Goal: Task Accomplishment & Management: Manage account settings

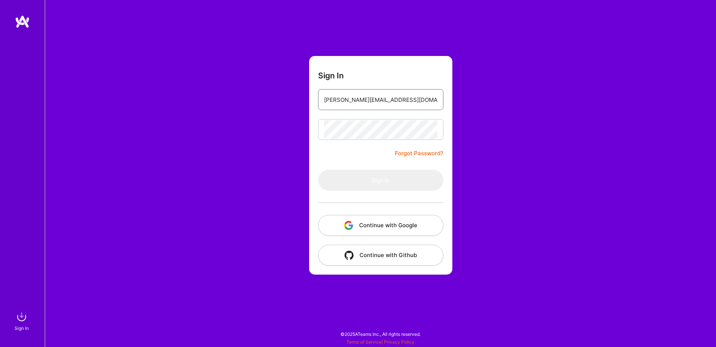
click at [407, 100] on input "[PERSON_NAME][EMAIL_ADDRESS][DOMAIN_NAME]" at bounding box center [380, 99] width 113 height 19
click at [387, 101] on input "[PERSON_NAME][EMAIL_ADDRESS][DOMAIN_NAME]" at bounding box center [380, 99] width 113 height 19
type input "[PERSON_NAME][EMAIL_ADDRESS][DOMAIN_NAME]"
click at [503, 106] on div "Sign In roy@imperdin.com Forgot Password? Sign In Continue with Google Continue…" at bounding box center [381, 173] width 672 height 347
click at [377, 100] on input "[PERSON_NAME][EMAIL_ADDRESS][DOMAIN_NAME]" at bounding box center [380, 99] width 113 height 19
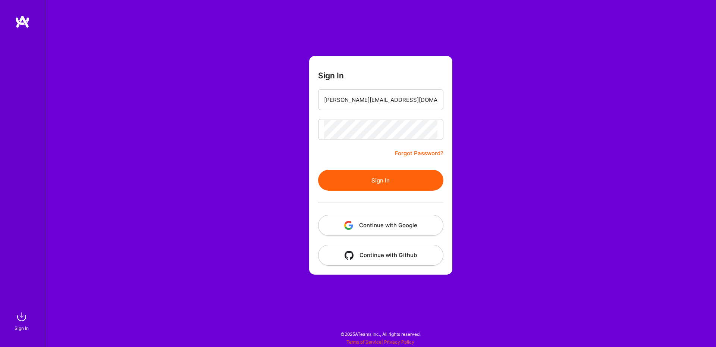
click at [380, 172] on button "Sign In" at bounding box center [380, 180] width 125 height 21
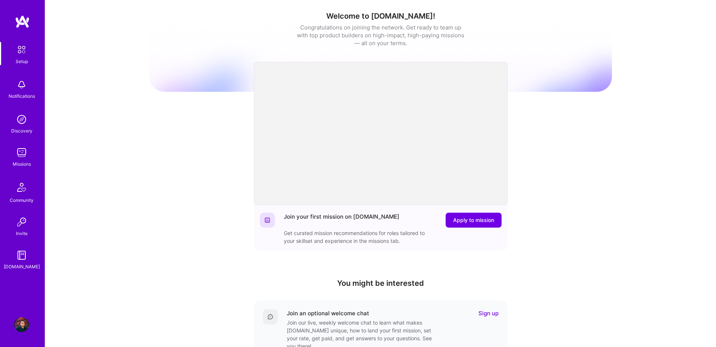
click at [23, 149] on img at bounding box center [21, 152] width 15 height 15
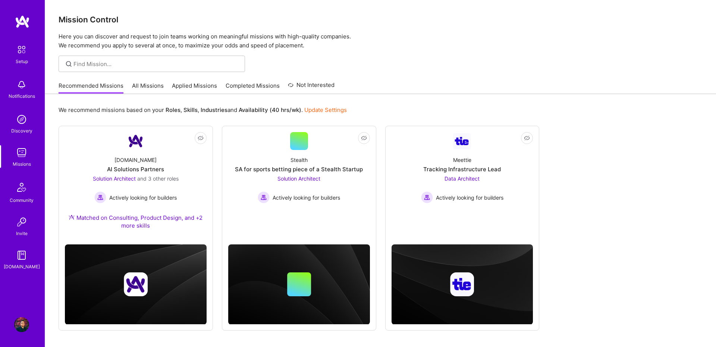
click at [137, 82] on link "All Missions" at bounding box center [148, 88] width 32 height 12
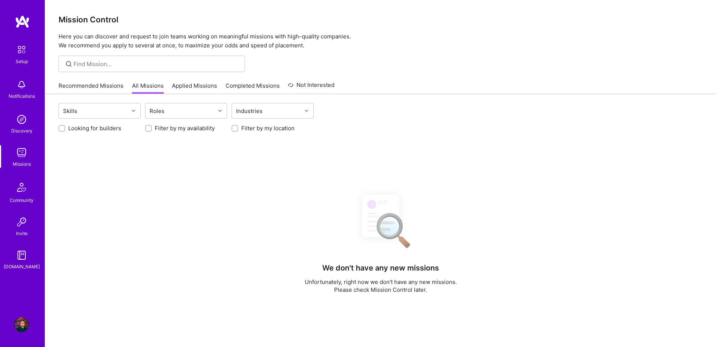
click at [69, 84] on link "Recommended Missions" at bounding box center [91, 88] width 65 height 12
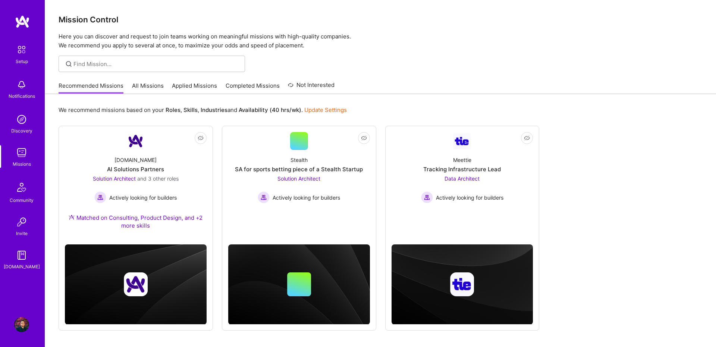
click at [129, 87] on div "Recommended Missions All Missions Applied Missions Completed Missions Not Inter…" at bounding box center [197, 86] width 276 height 16
click at [135, 85] on link "All Missions" at bounding box center [148, 88] width 32 height 12
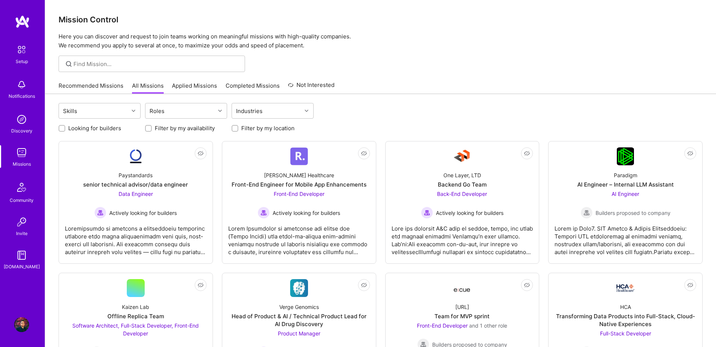
click at [235, 85] on link "Completed Missions" at bounding box center [253, 88] width 54 height 12
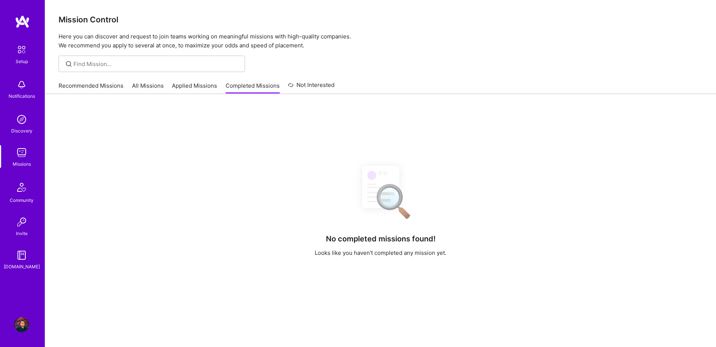
click at [193, 86] on link "Applied Missions" at bounding box center [194, 88] width 45 height 12
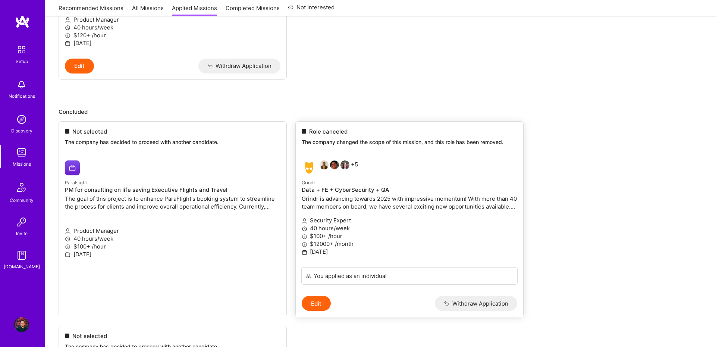
scroll to position [206, 0]
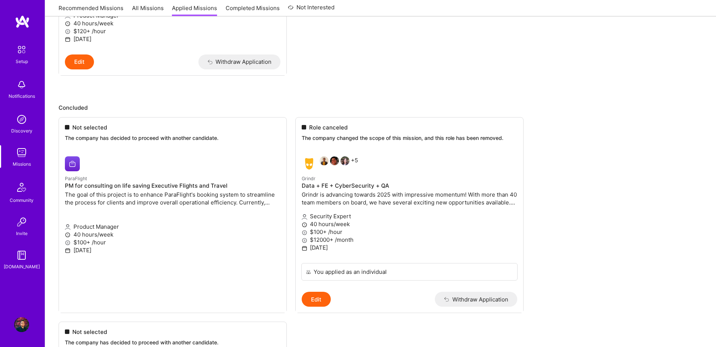
click at [93, 187] on ul "Not selected The company has decided to proceed with another candidate. ParaFli…" at bounding box center [381, 303] width 644 height 372
click at [128, 212] on ul "Not selected The company has decided to proceed with another candidate. ParaFli…" at bounding box center [381, 303] width 644 height 372
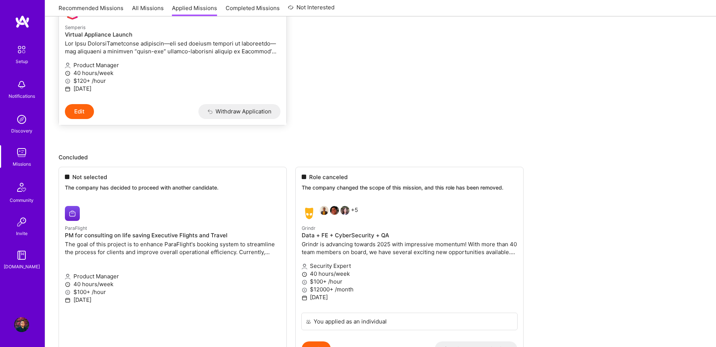
scroll to position [0, 0]
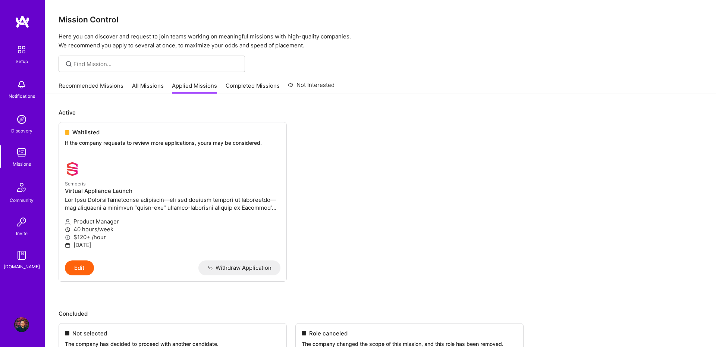
click at [148, 90] on link "All Missions" at bounding box center [148, 88] width 32 height 12
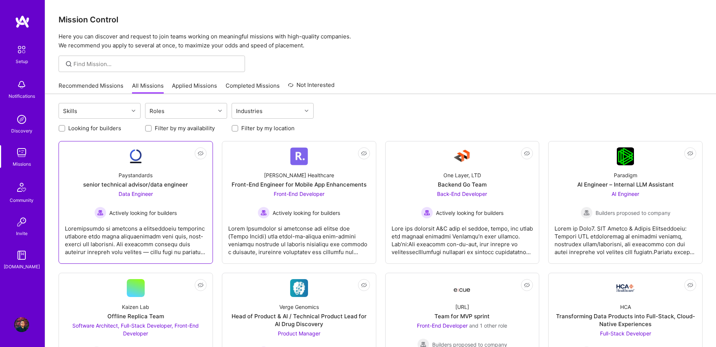
click at [187, 183] on div "senior technical advisor/data engineer" at bounding box center [135, 185] width 105 height 8
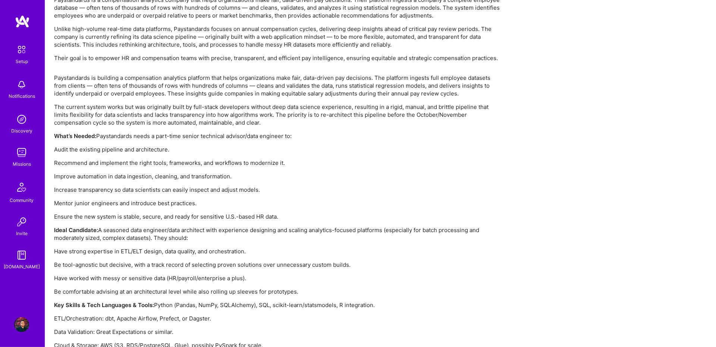
scroll to position [515, 0]
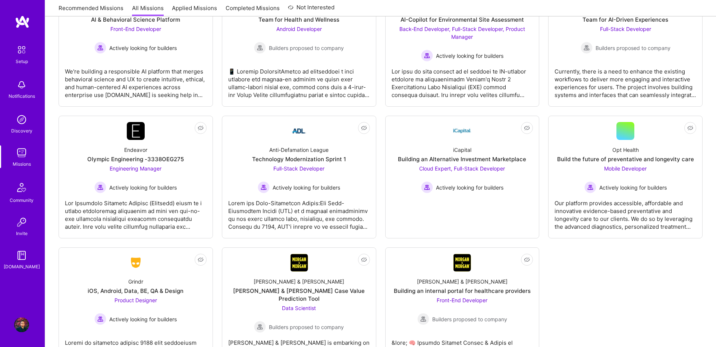
scroll to position [1710, 0]
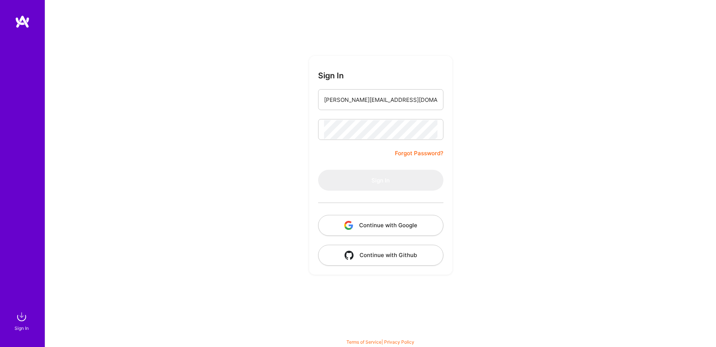
type input "[PERSON_NAME][EMAIL_ADDRESS][DOMAIN_NAME]"
